Goal: Task Accomplishment & Management: Use online tool/utility

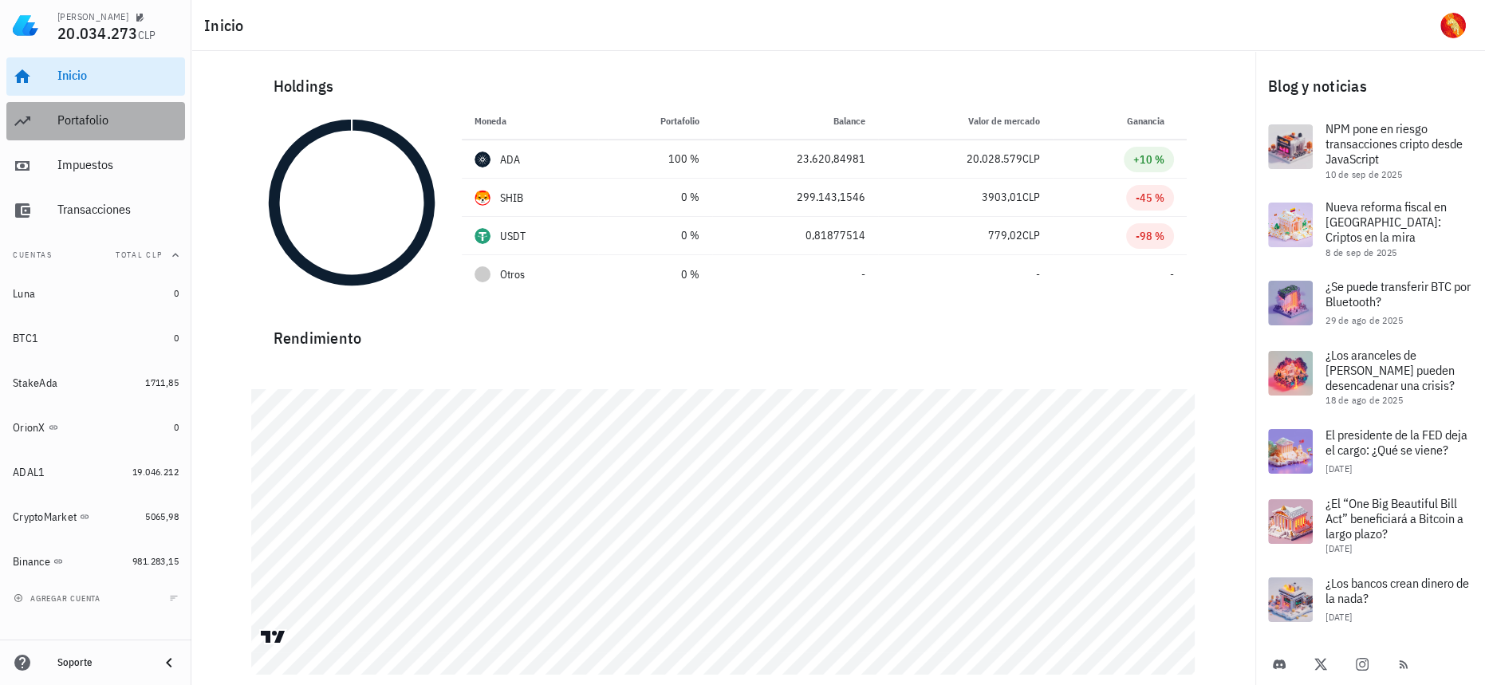
click at [97, 112] on div "Portafolio" at bounding box center [117, 121] width 121 height 36
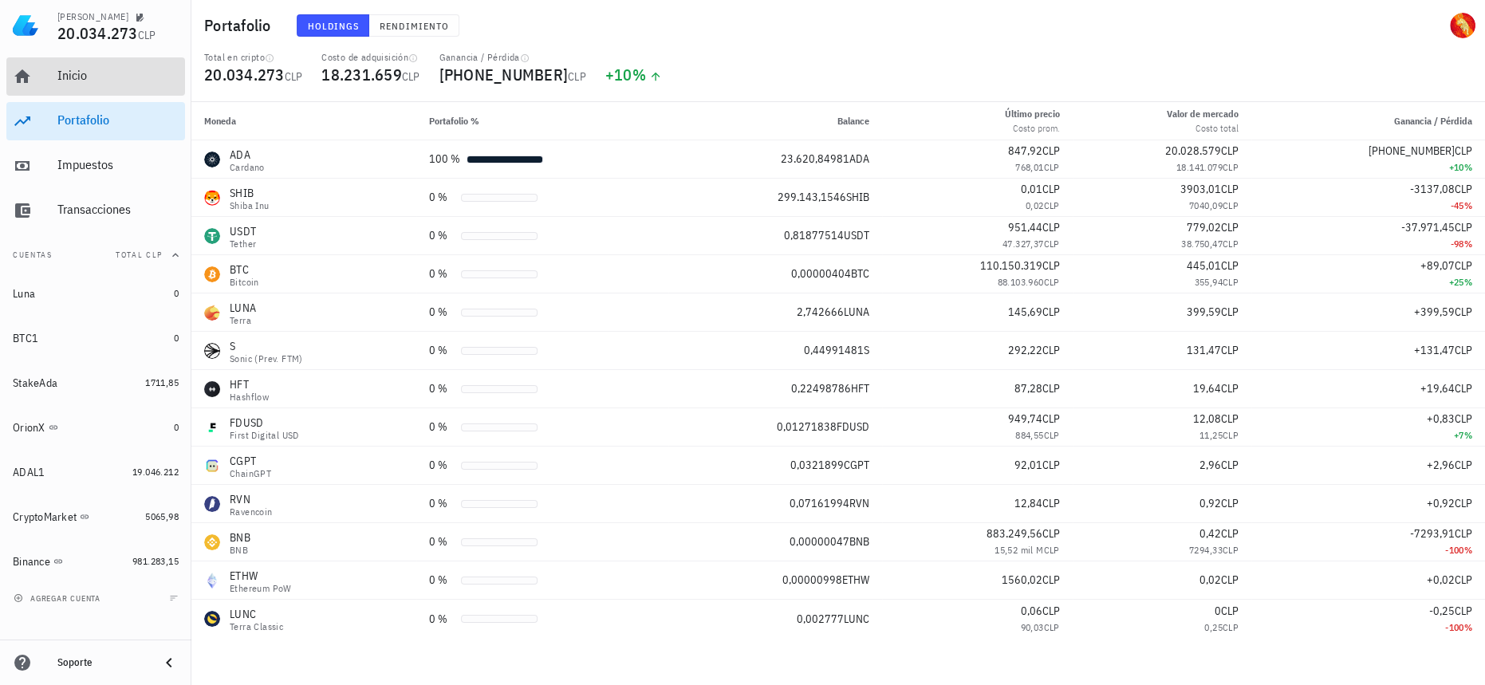
click at [115, 84] on div "Inicio" at bounding box center [117, 76] width 121 height 36
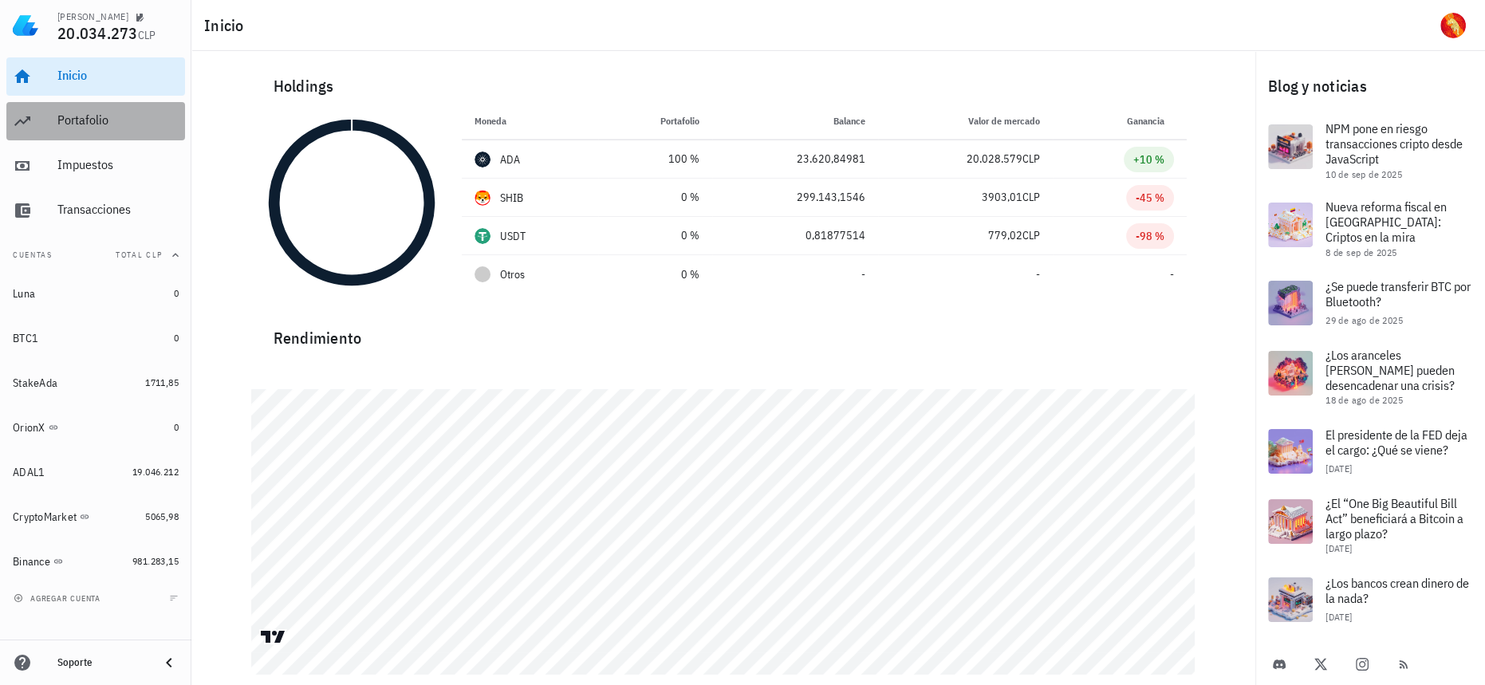
click at [117, 132] on div "Portafolio" at bounding box center [117, 121] width 121 height 36
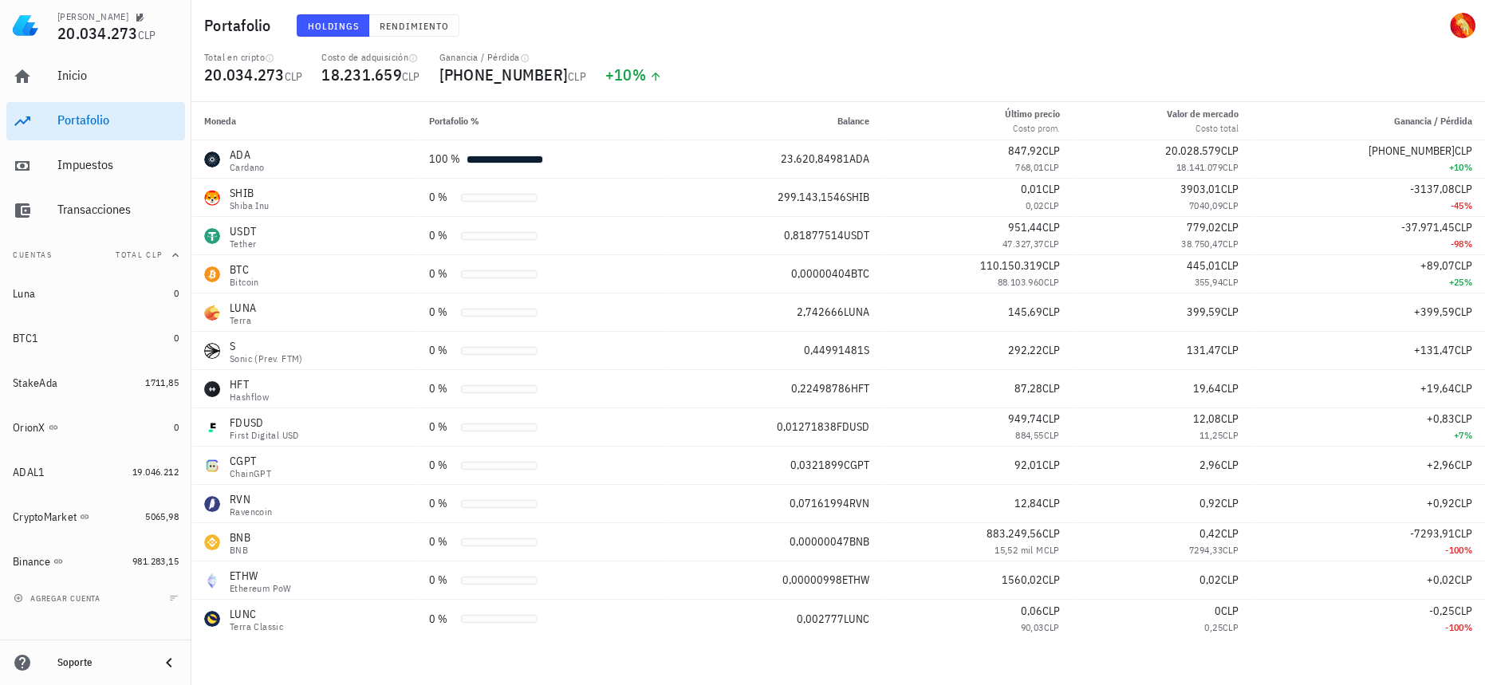
click at [87, 96] on div "Inicio Portafolio Impuestos Transacciones" at bounding box center [95, 143] width 179 height 185
click at [87, 95] on div "Inicio Portafolio Impuestos Transacciones" at bounding box center [95, 143] width 179 height 185
click at [105, 172] on div "Impuestos" at bounding box center [117, 164] width 121 height 15
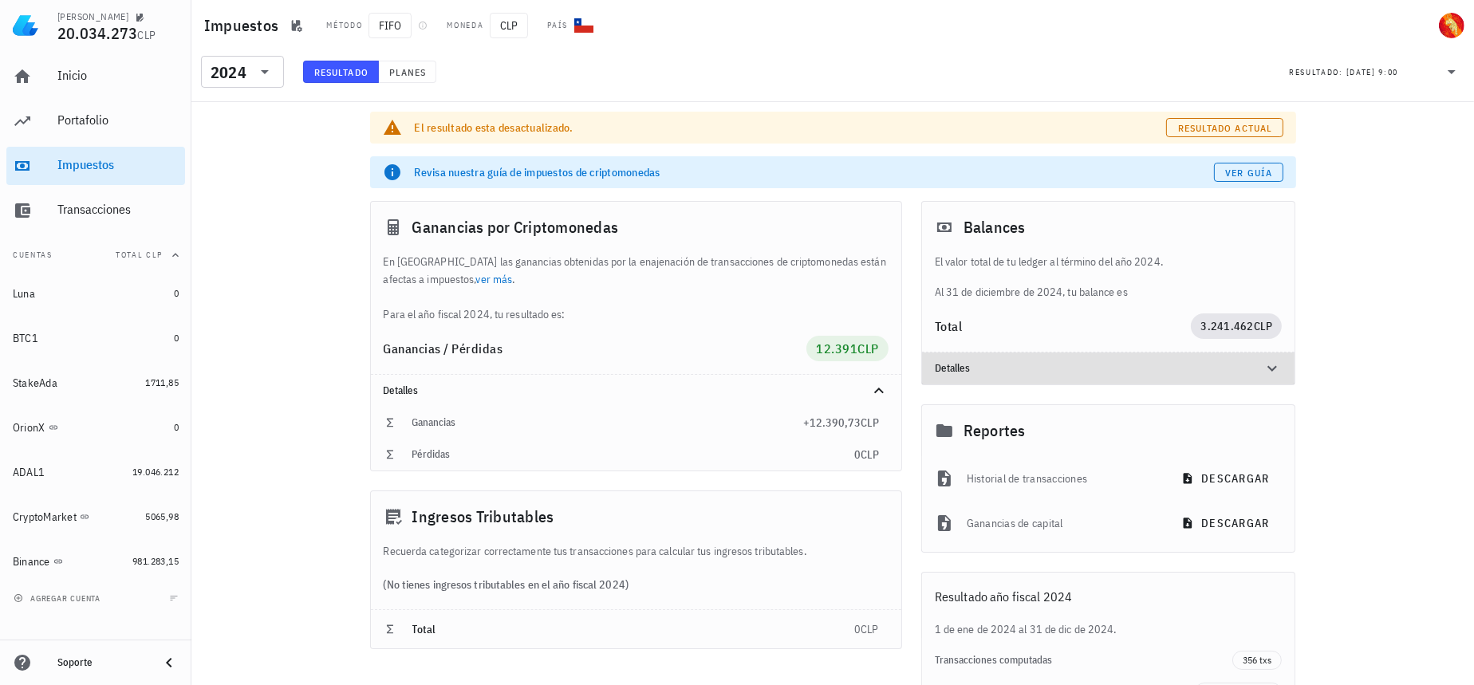
click at [1256, 373] on div at bounding box center [1263, 368] width 38 height 19
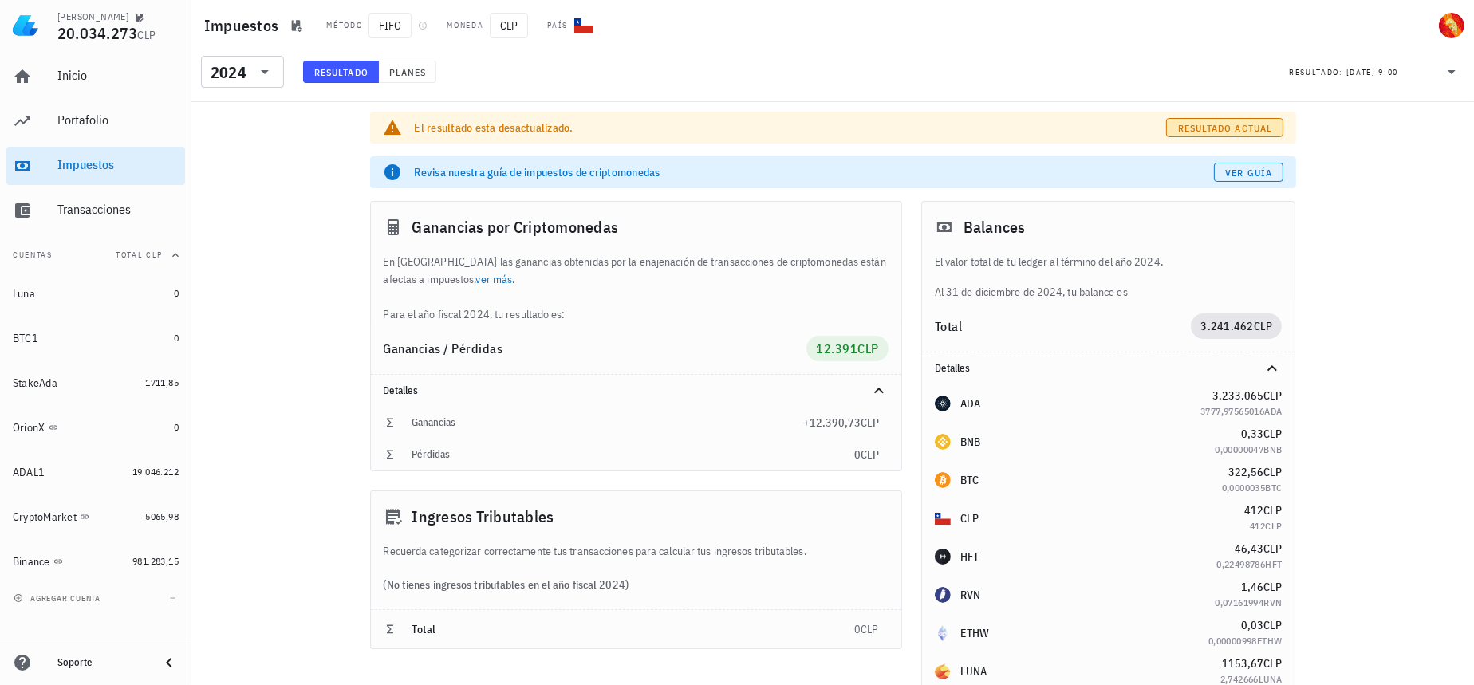
click at [1226, 122] on span "Resultado actual" at bounding box center [1225, 128] width 95 height 12
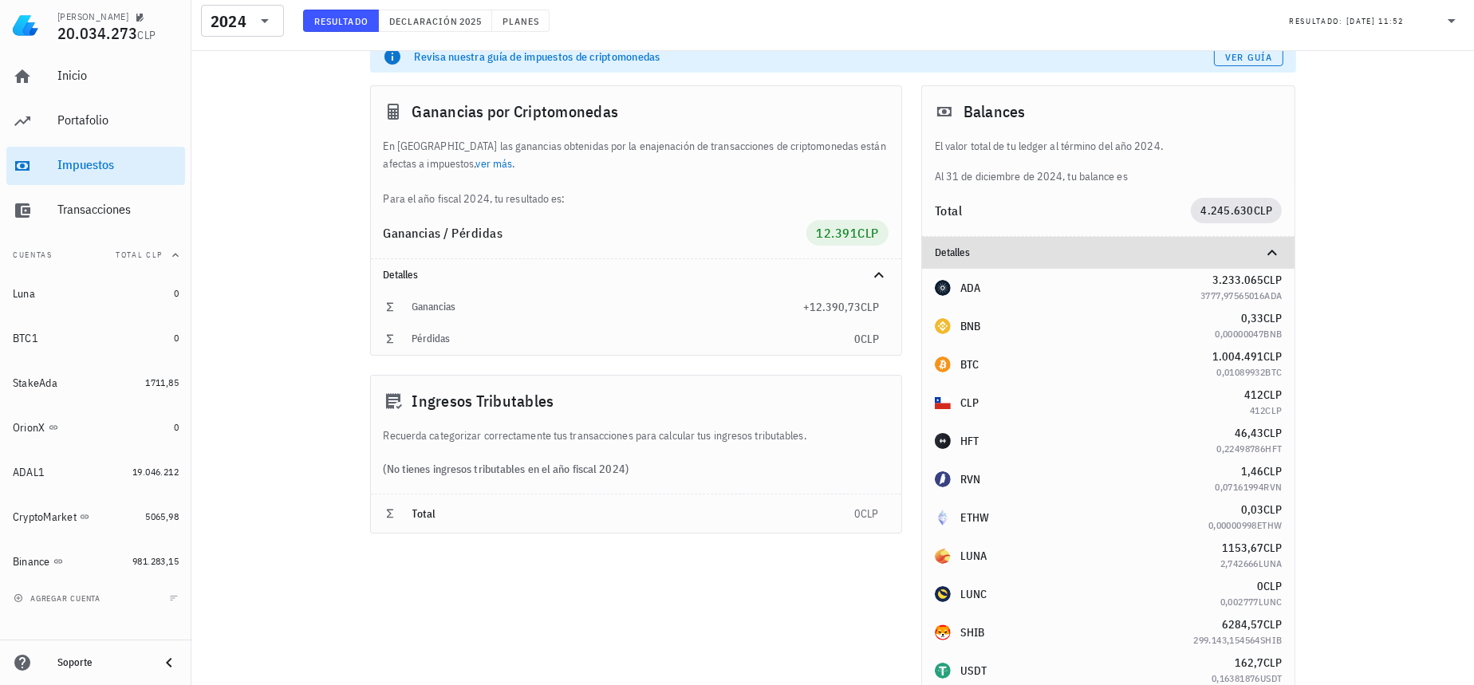
scroll to position [144, 0]
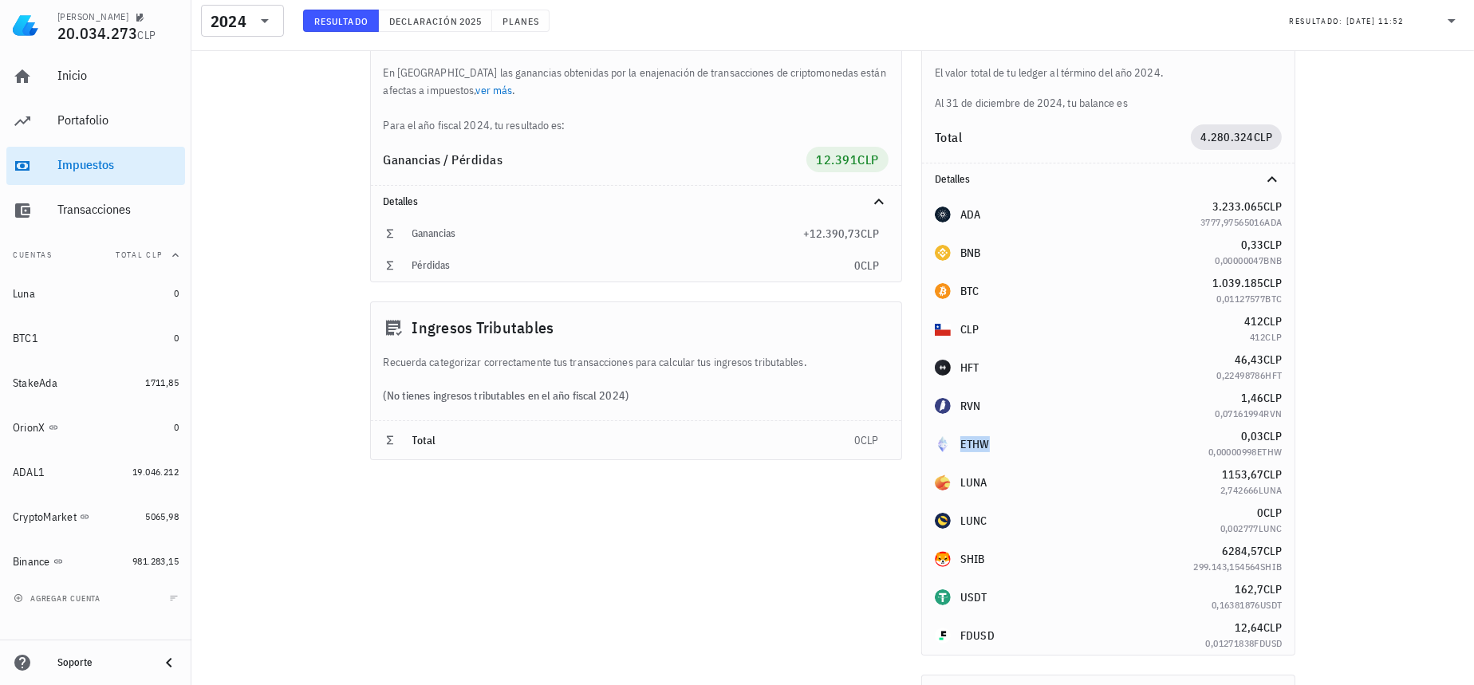
drag, startPoint x: 993, startPoint y: 450, endPoint x: 959, endPoint y: 445, distance: 34.6
click at [959, 445] on div "ETHW" at bounding box center [1072, 444] width 274 height 16
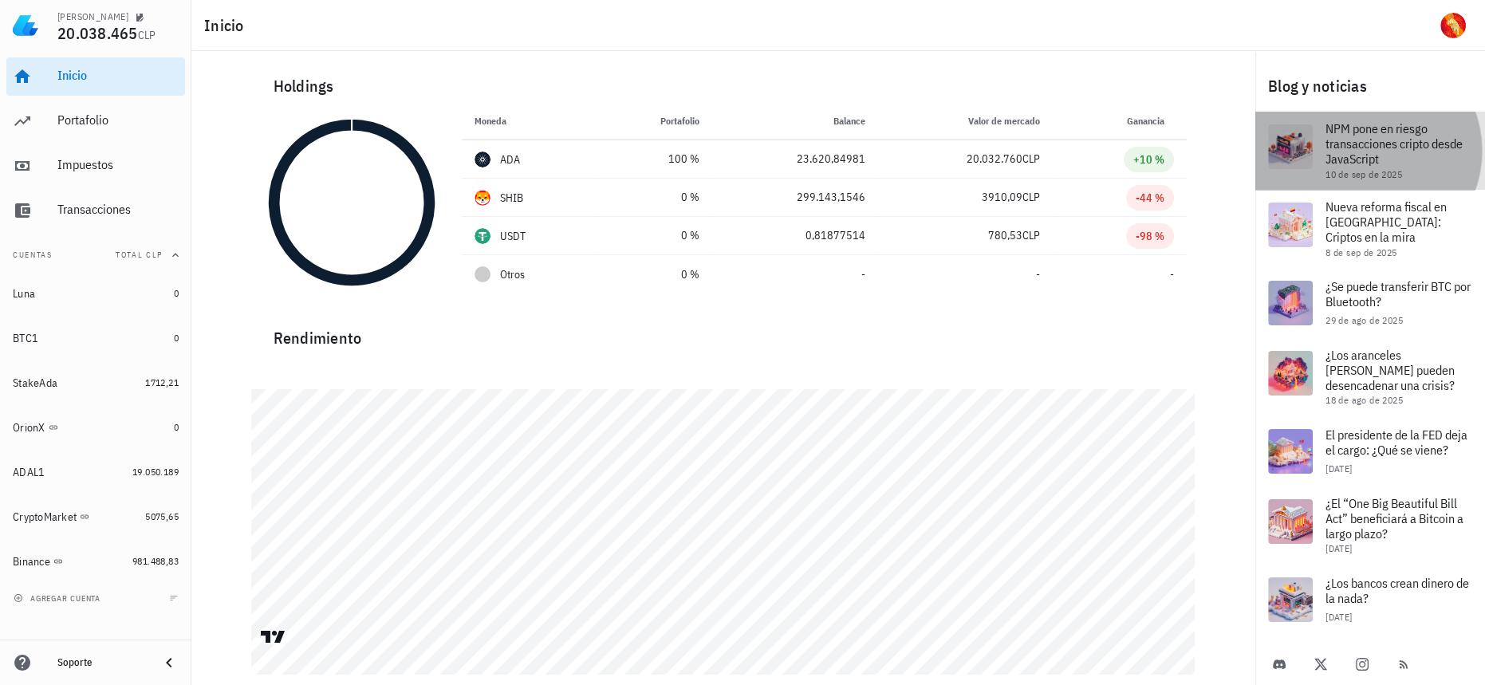
click at [1402, 135] on span "NPM pone en riesgo transacciones cripto desde JavaScript" at bounding box center [1394, 143] width 137 height 46
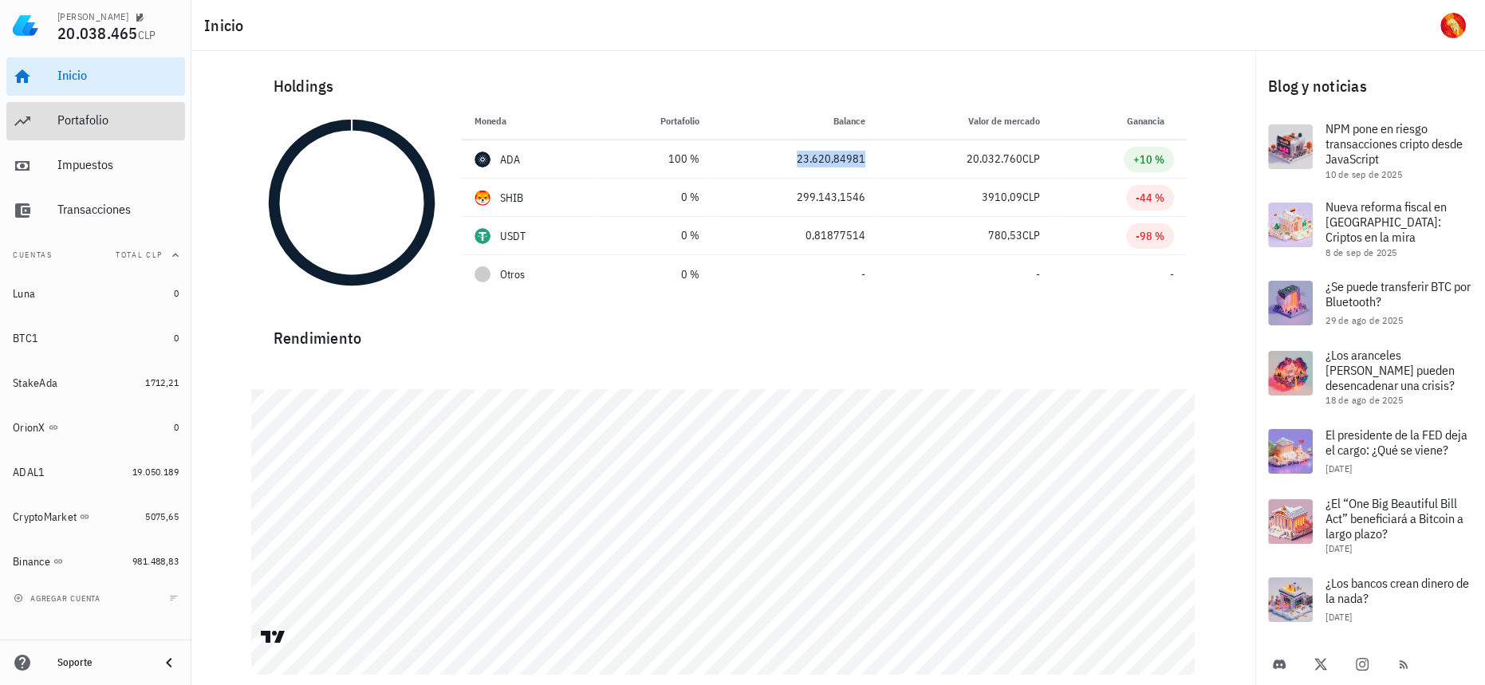
click at [86, 127] on div "Portafolio" at bounding box center [117, 119] width 121 height 15
